Goal: Use online tool/utility: Use online tool/utility

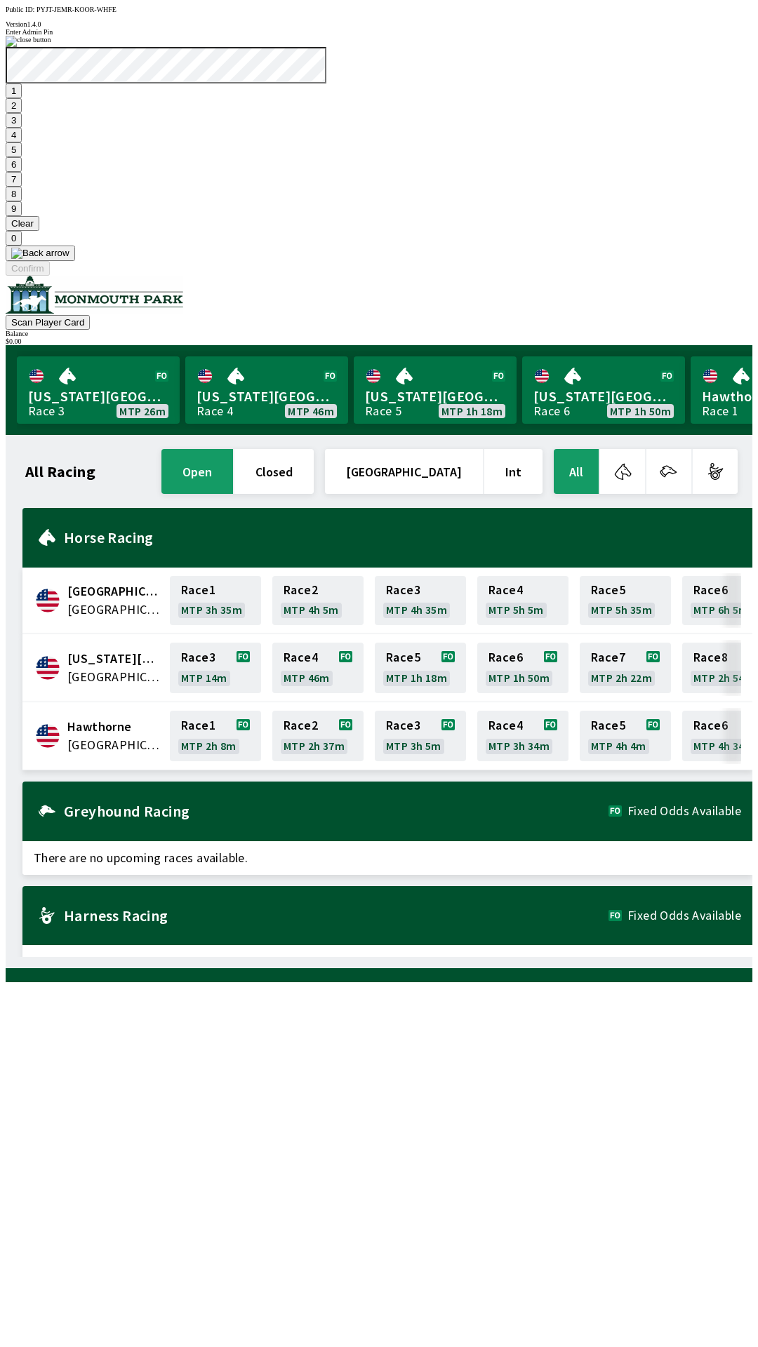
scroll to position [0, 328]
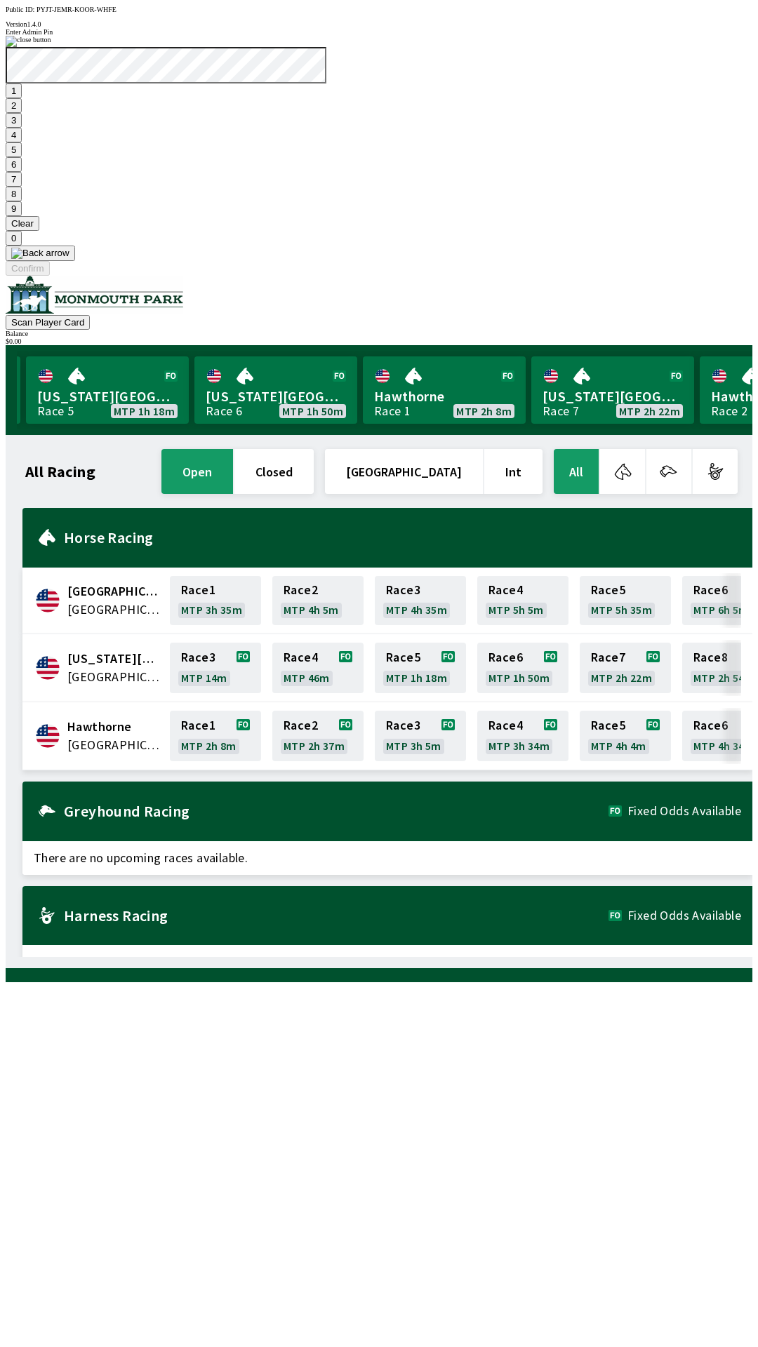
click at [22, 187] on button "7" at bounding box center [14, 179] width 16 height 15
click at [22, 128] on button "3" at bounding box center [14, 120] width 16 height 15
click at [50, 276] on button "Confirm" at bounding box center [28, 268] width 44 height 15
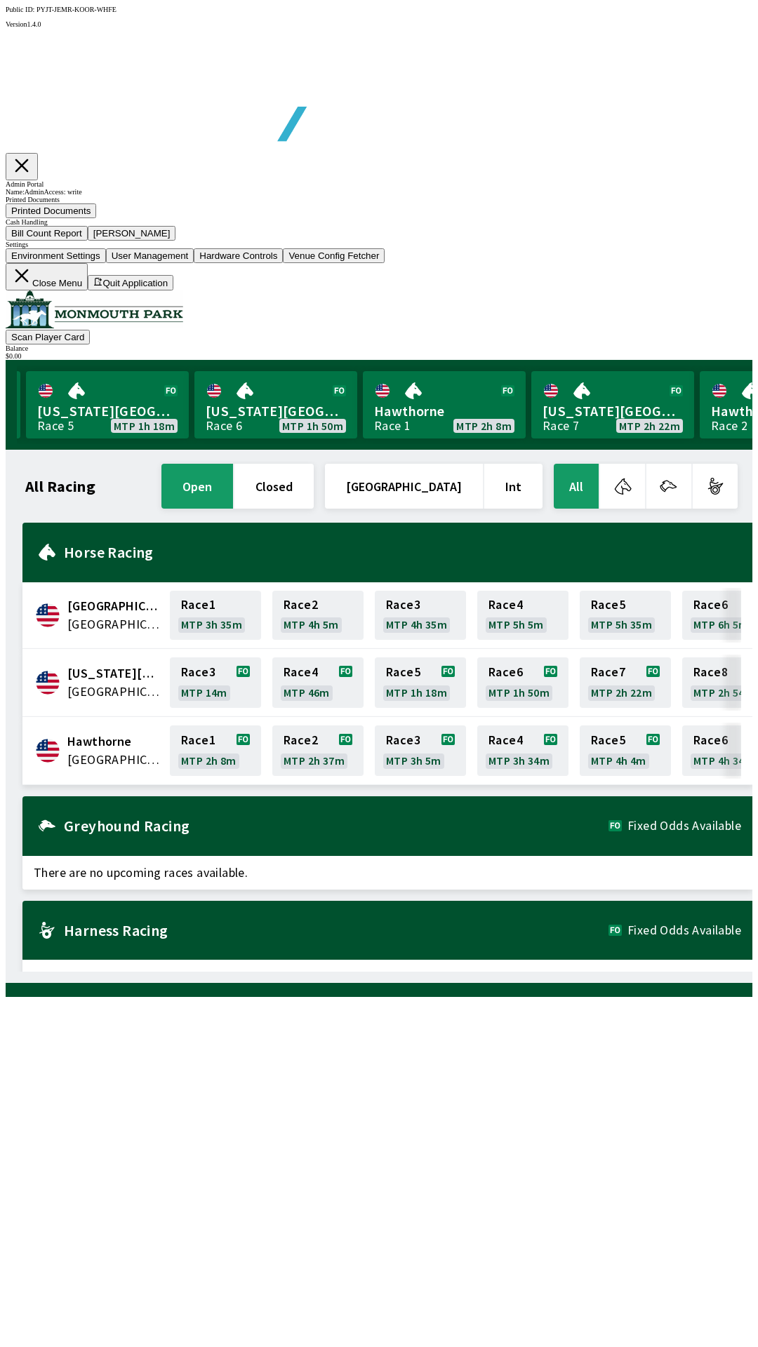
click at [88, 241] on button "Bill Count Report" at bounding box center [47, 233] width 82 height 15
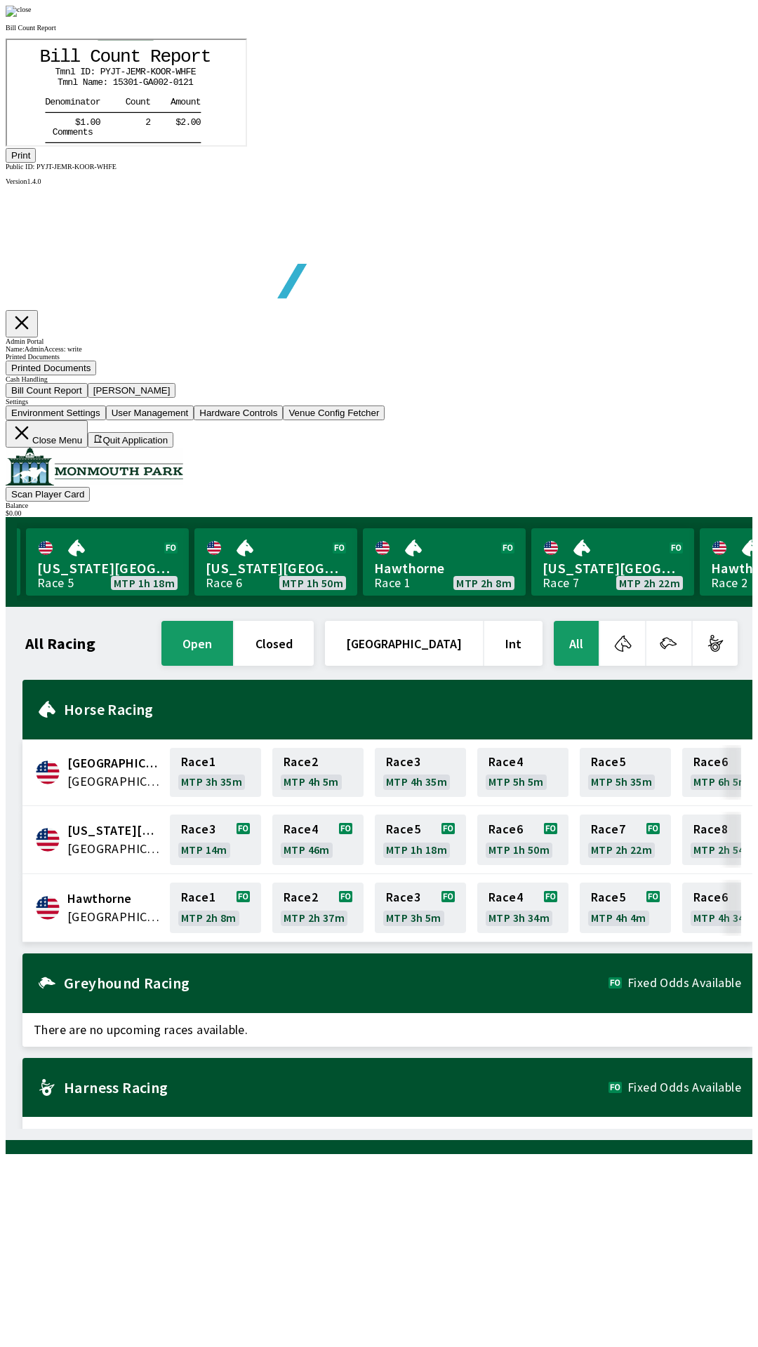
scroll to position [164, 0]
click at [36, 163] on button "Print" at bounding box center [21, 155] width 30 height 15
click at [32, 17] on img at bounding box center [19, 11] width 26 height 11
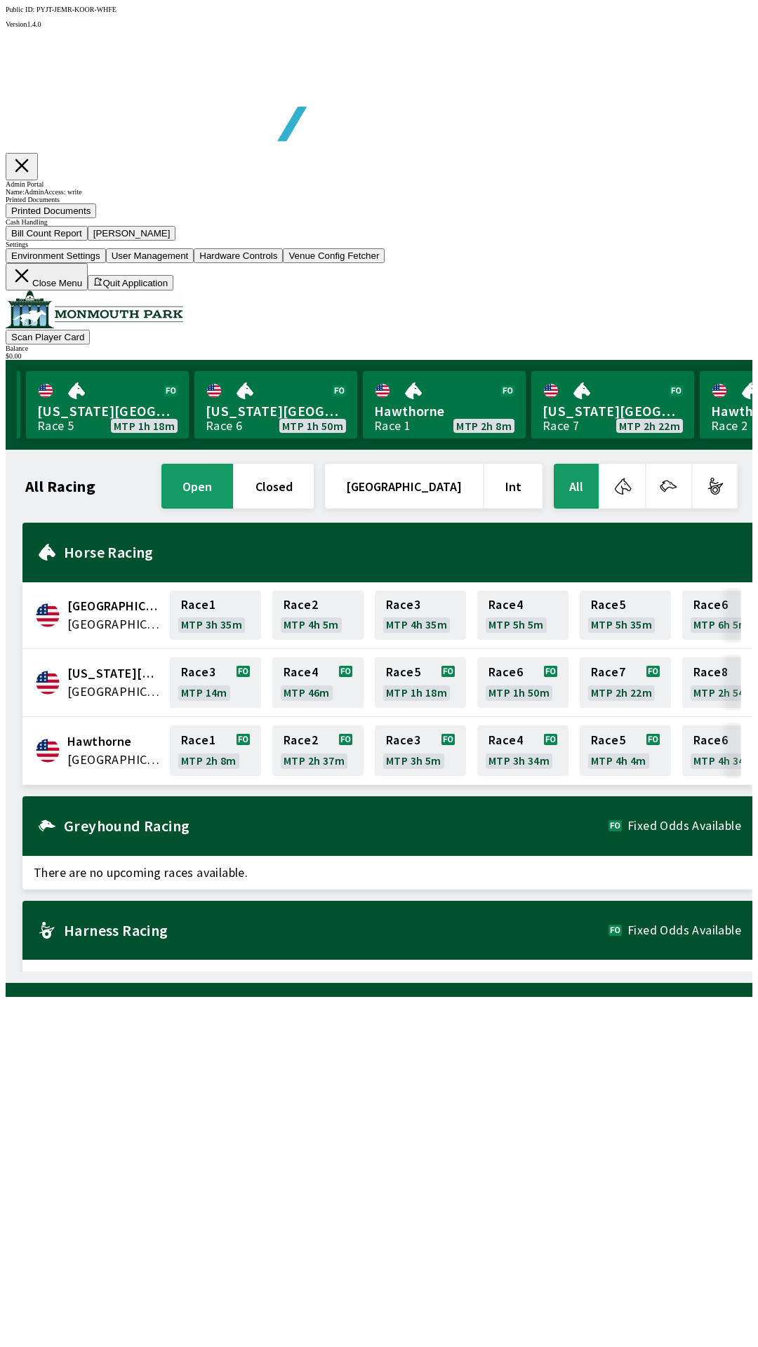
click at [176, 241] on button "[PERSON_NAME]" at bounding box center [132, 233] width 88 height 15
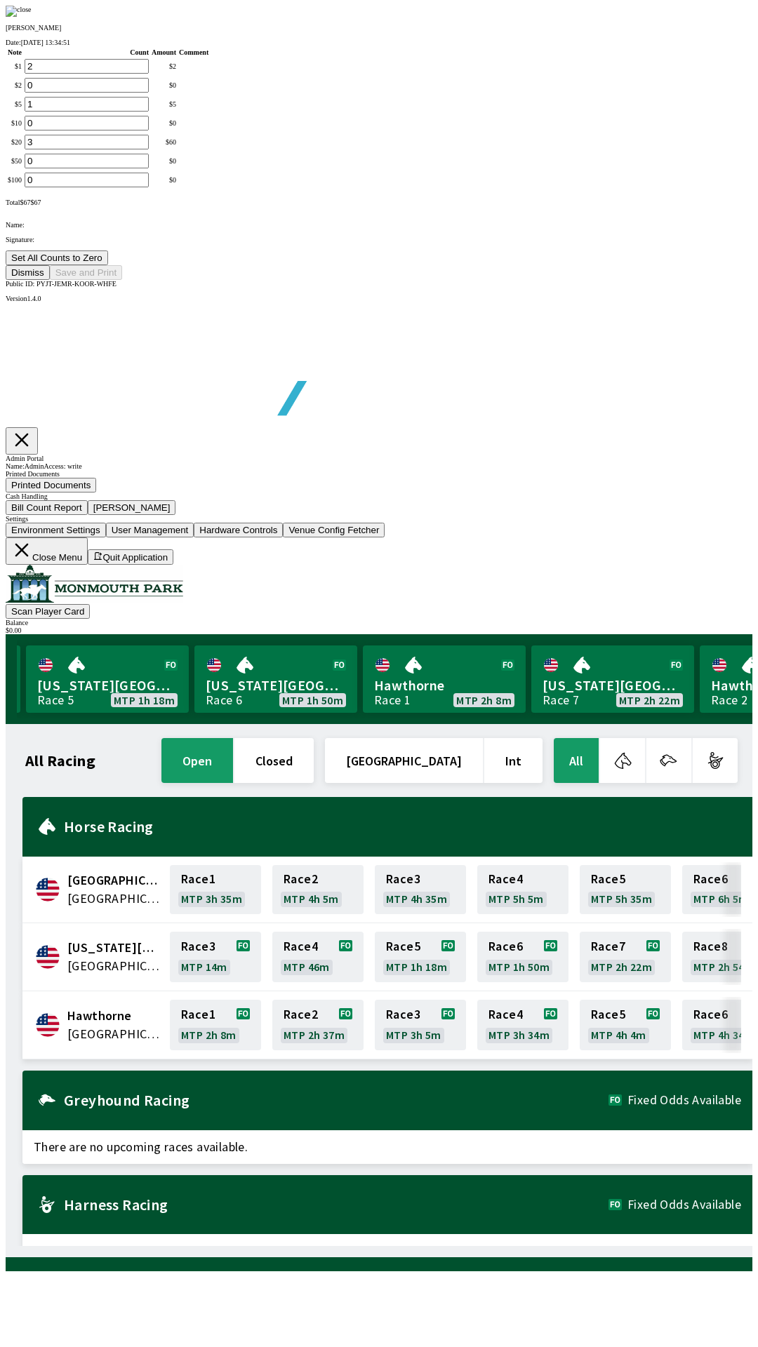
click at [108, 265] on button "Set All Counts to Zero" at bounding box center [57, 257] width 102 height 15
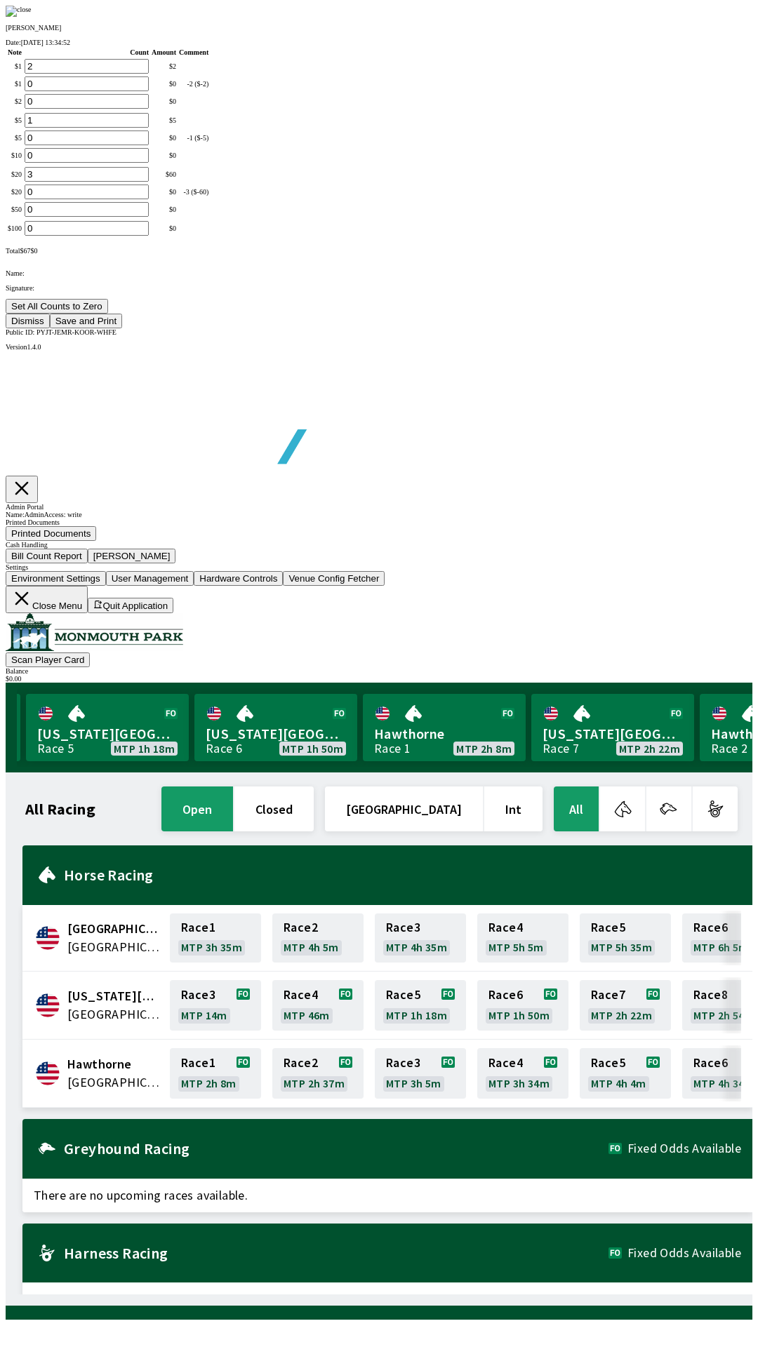
click at [122, 328] on button "Save and Print" at bounding box center [86, 321] width 72 height 15
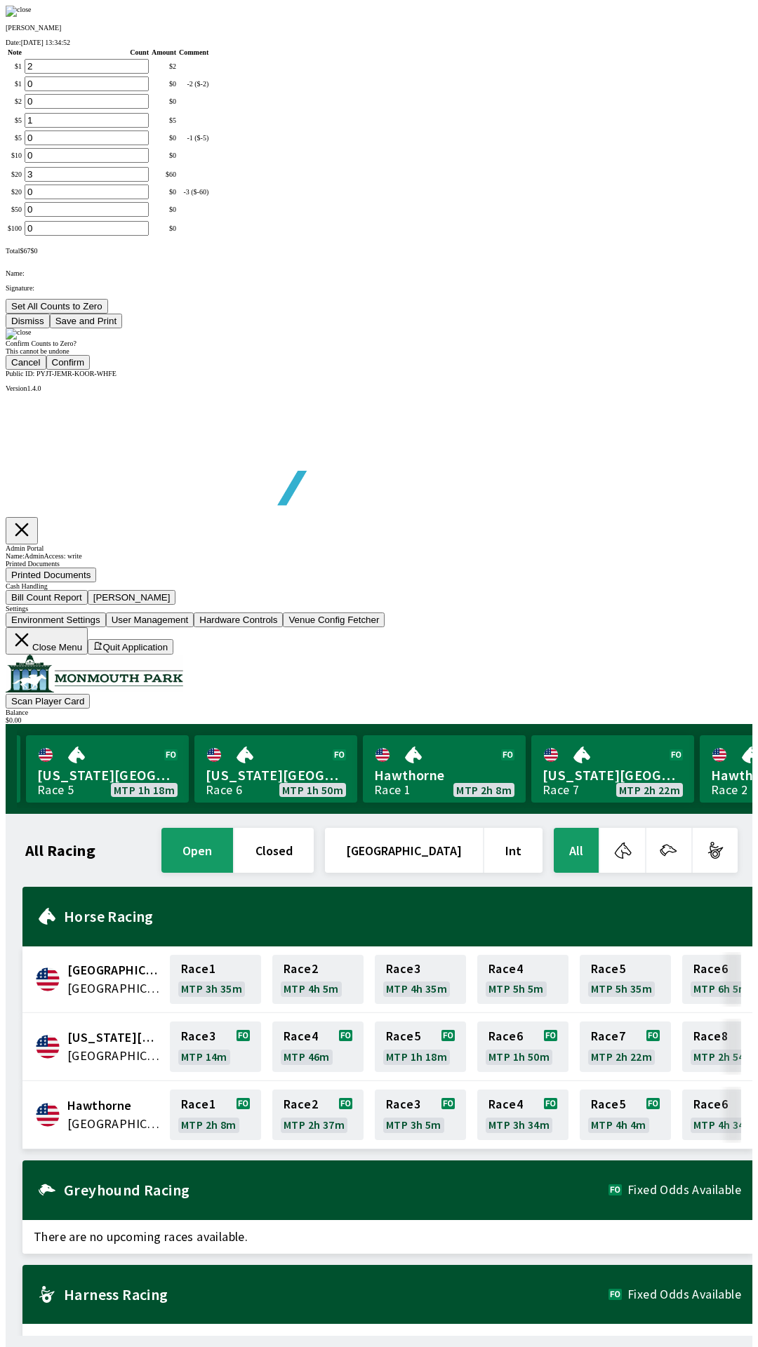
click at [90, 370] on button "Confirm" at bounding box center [68, 362] width 44 height 15
click at [320, 370] on div "Confirm Counts to Zero? This cannot be undone Cancel Confirm" at bounding box center [379, 348] width 746 height 41
type input "0"
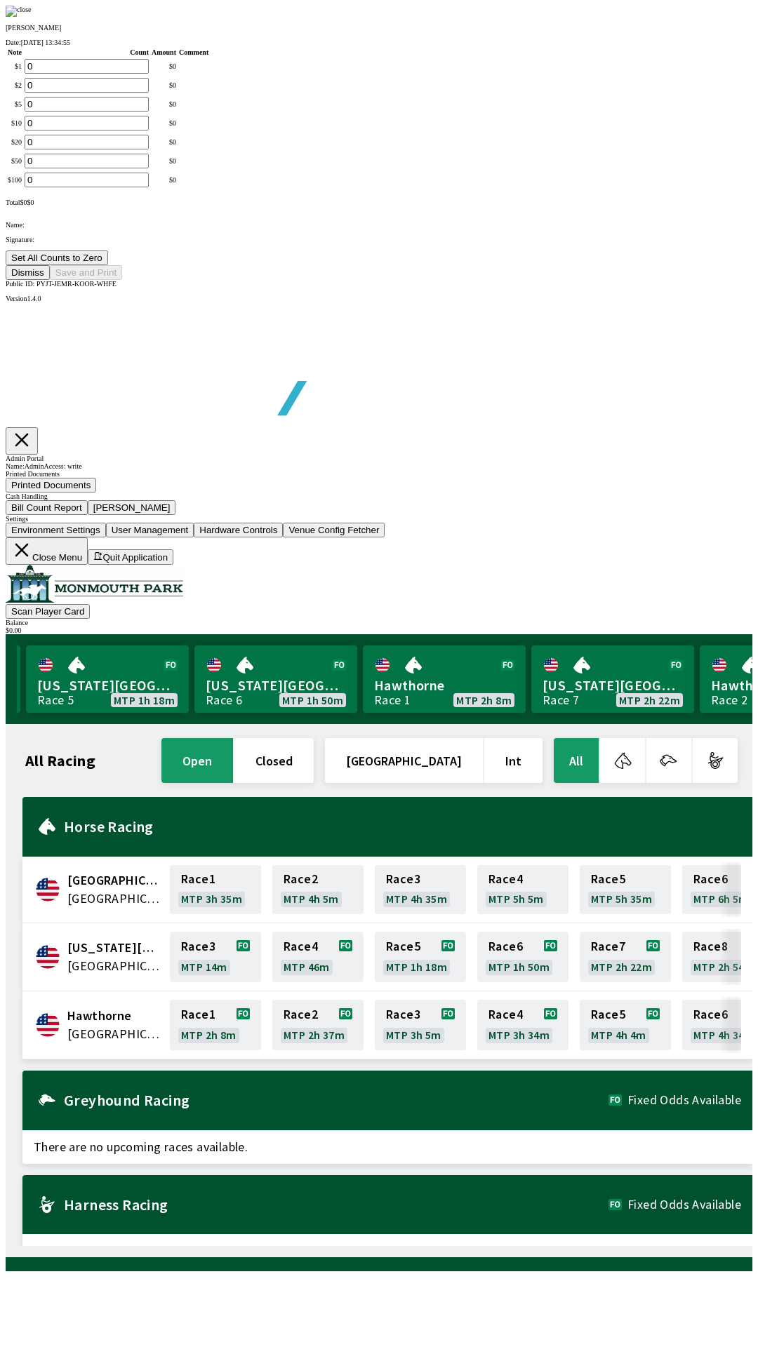
click at [50, 280] on button "Dismiss" at bounding box center [28, 272] width 44 height 15
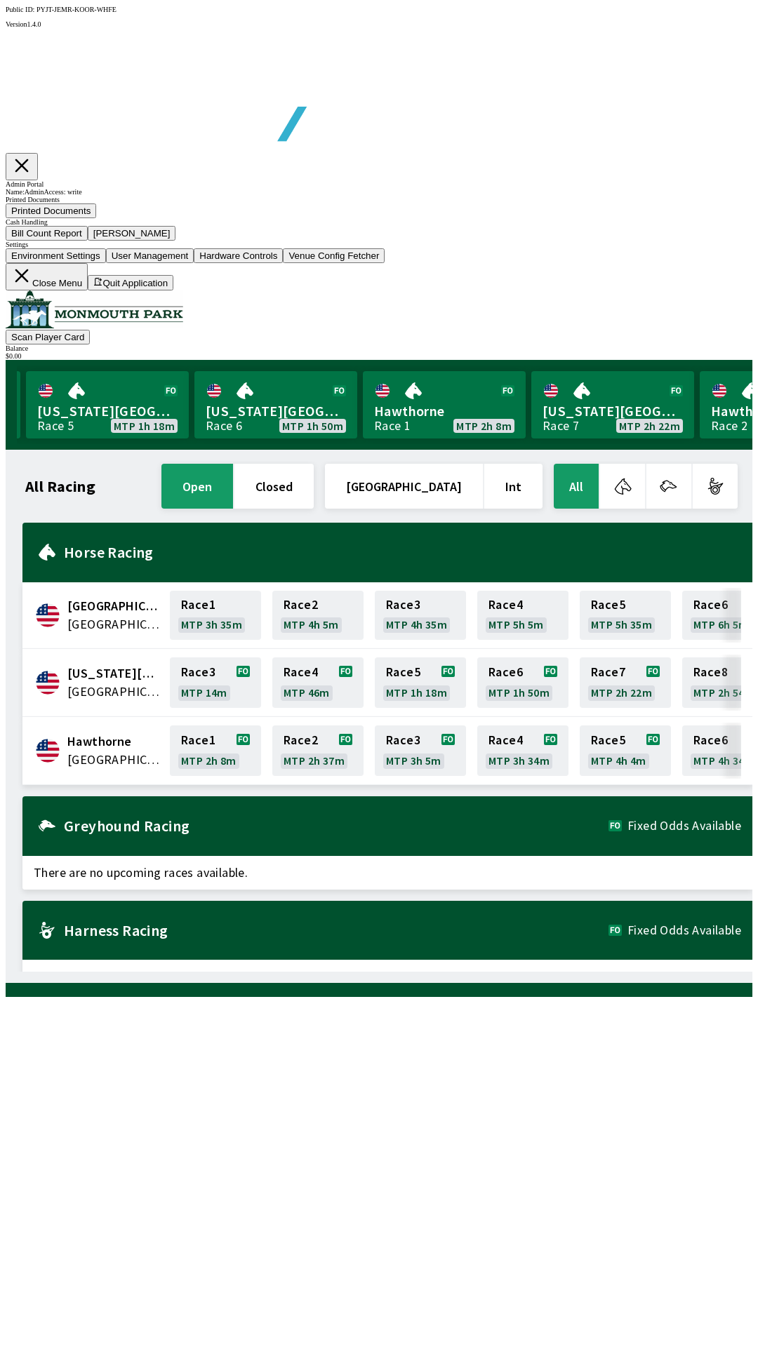
click at [88, 290] on button "Close Menu" at bounding box center [47, 276] width 82 height 27
